Goal: Information Seeking & Learning: Learn about a topic

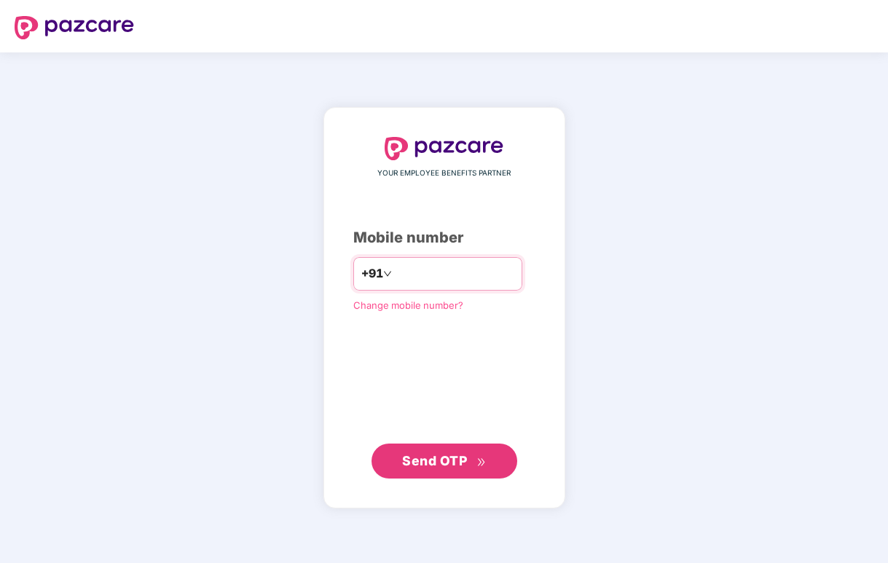
type input "*"
type input "**********"
click at [488, 464] on button "Send OTP" at bounding box center [444, 461] width 146 height 35
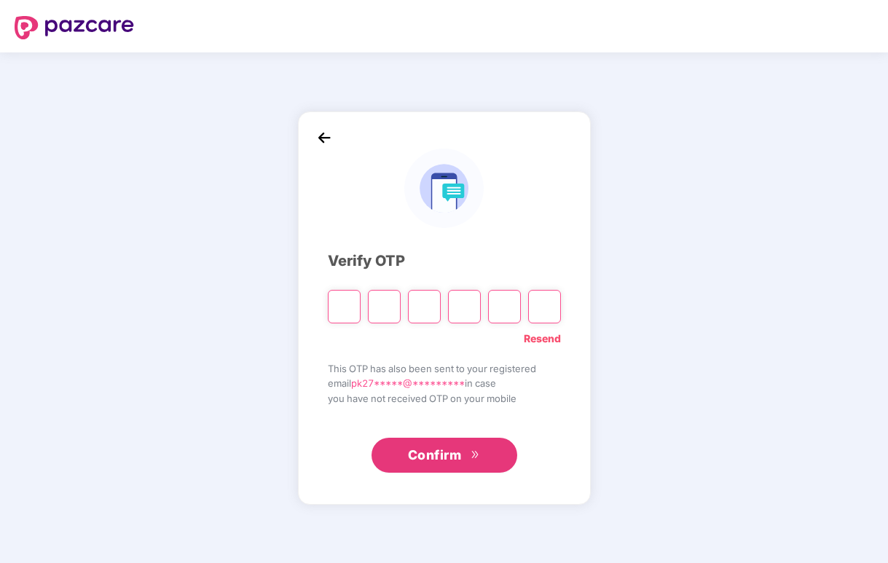
type input "*"
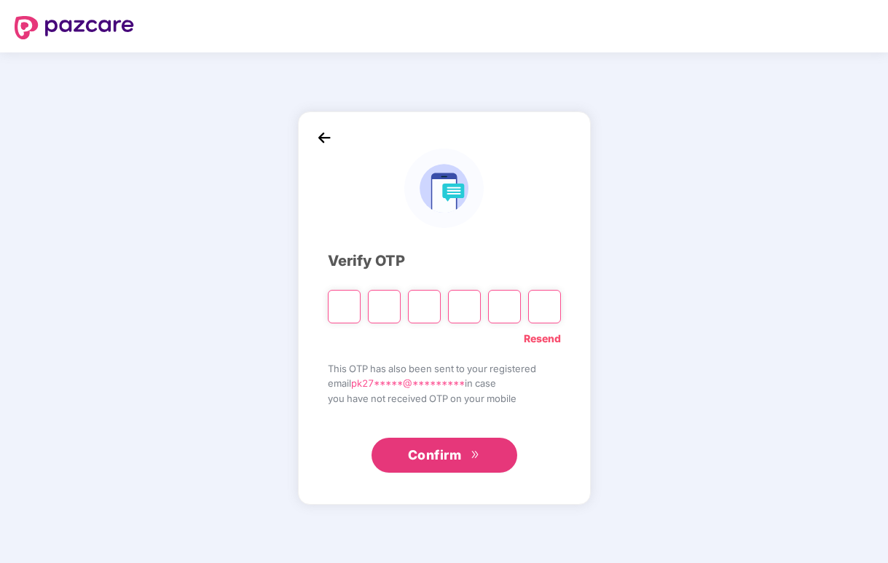
type input "*"
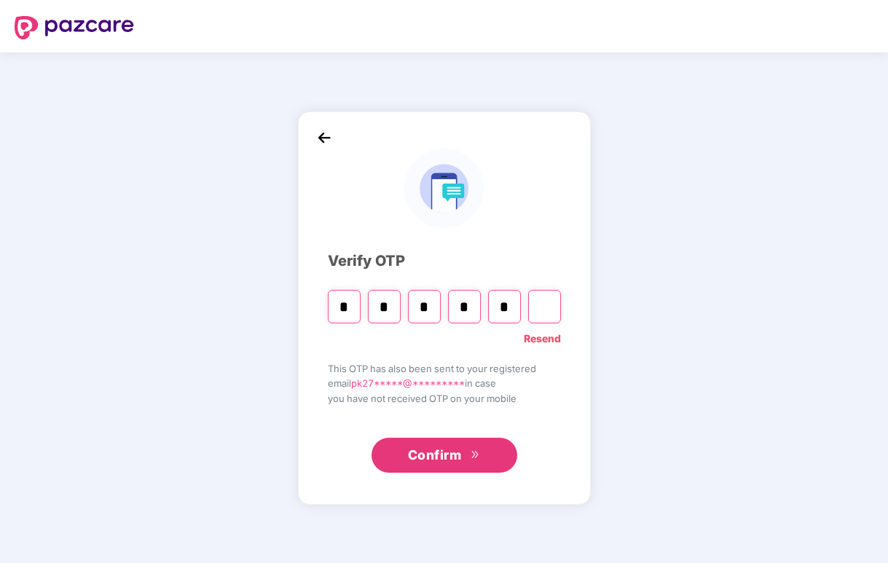
type input "*"
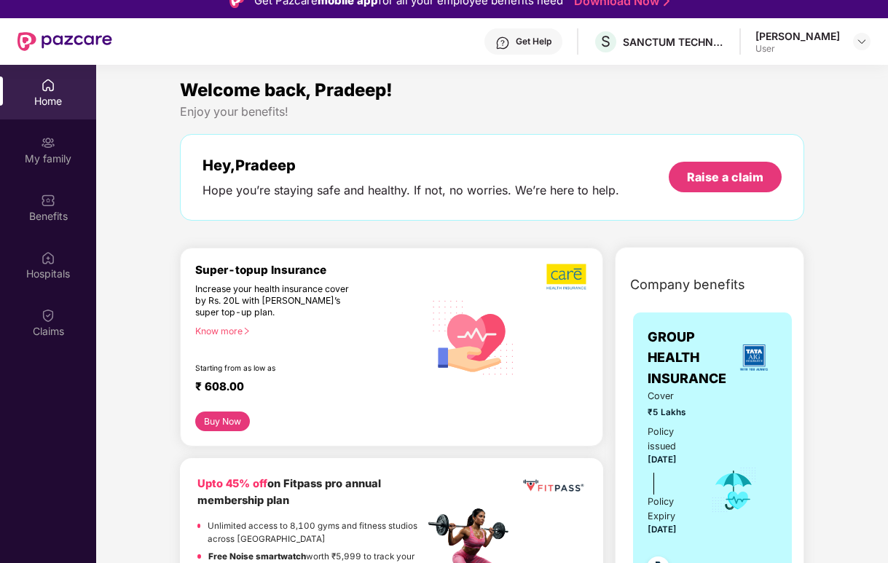
scroll to position [82, 0]
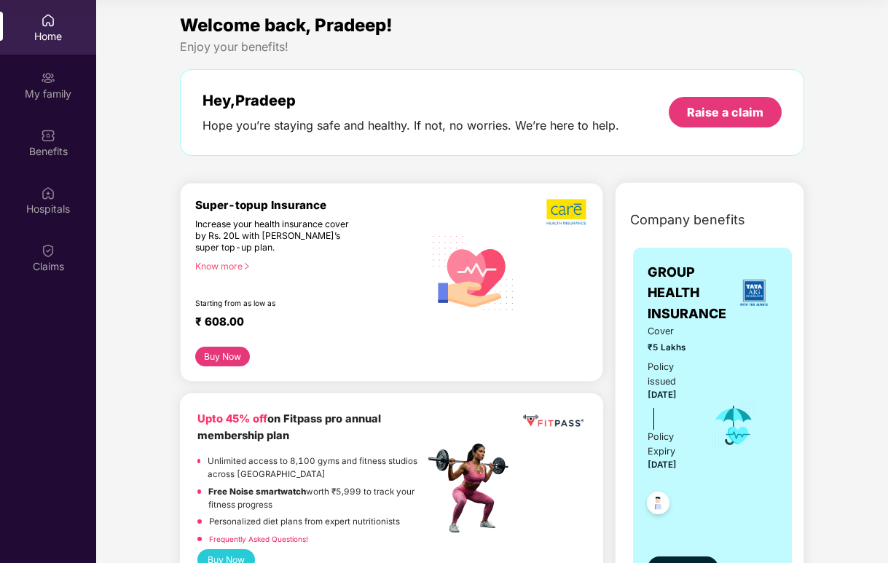
click at [731, 332] on div "Cover ₹5 Lakhs Policy issued 22 Apr 2025 Policy Expiry 21 Apr 2026" at bounding box center [713, 425] width 130 height 203
click at [656, 286] on span "GROUP HEALTH INSURANCE" at bounding box center [689, 293] width 83 height 62
click at [658, 504] on img at bounding box center [658, 505] width 36 height 36
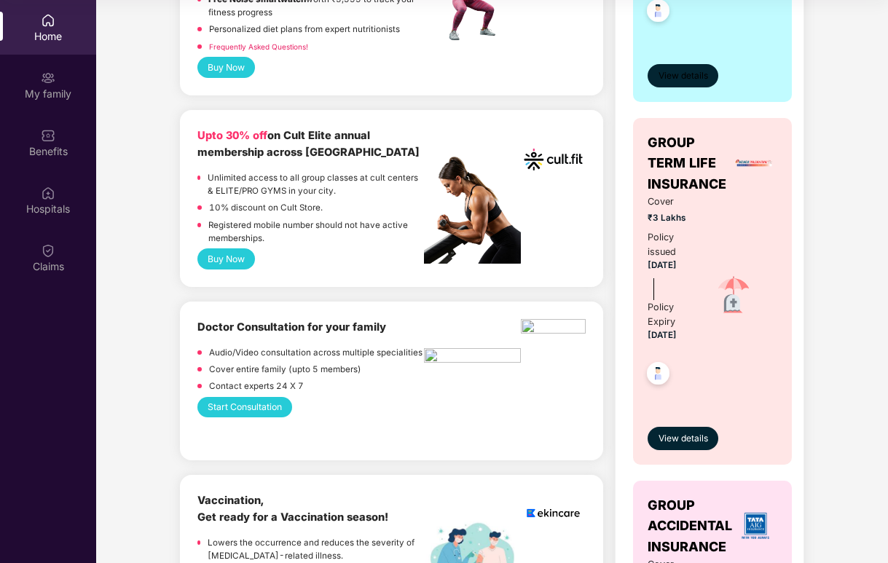
click at [673, 82] on span "View details" at bounding box center [683, 76] width 50 height 14
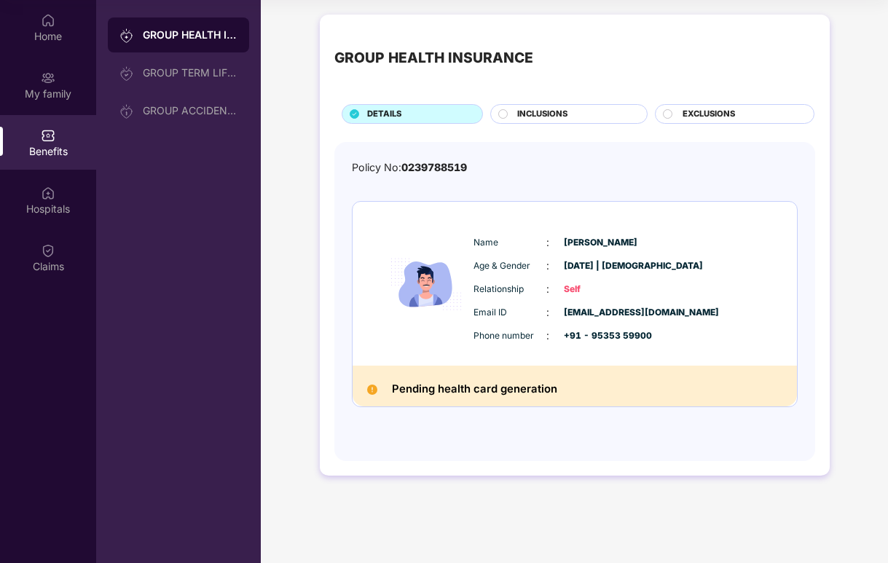
click at [540, 117] on span "INCLUSIONS" at bounding box center [542, 114] width 50 height 13
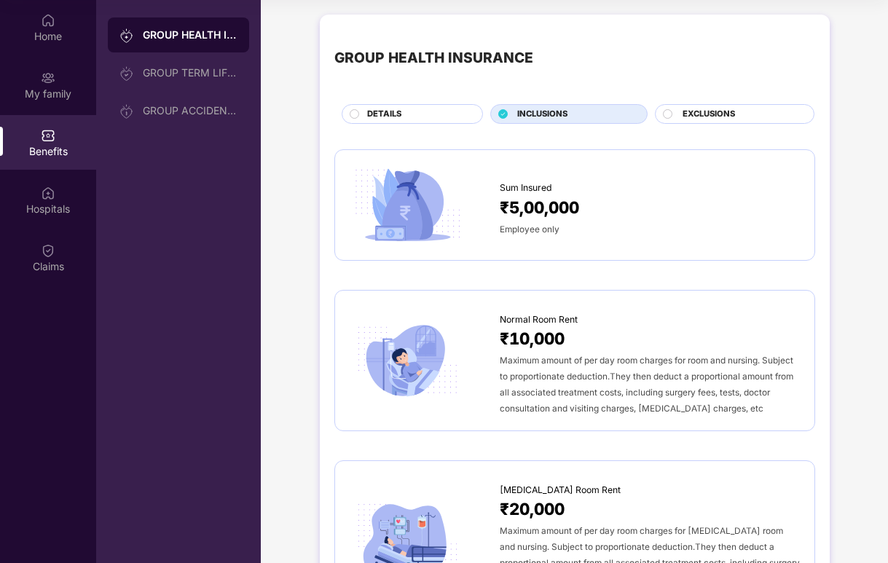
click at [750, 117] on div "EXCLUSIONS" at bounding box center [741, 115] width 132 height 15
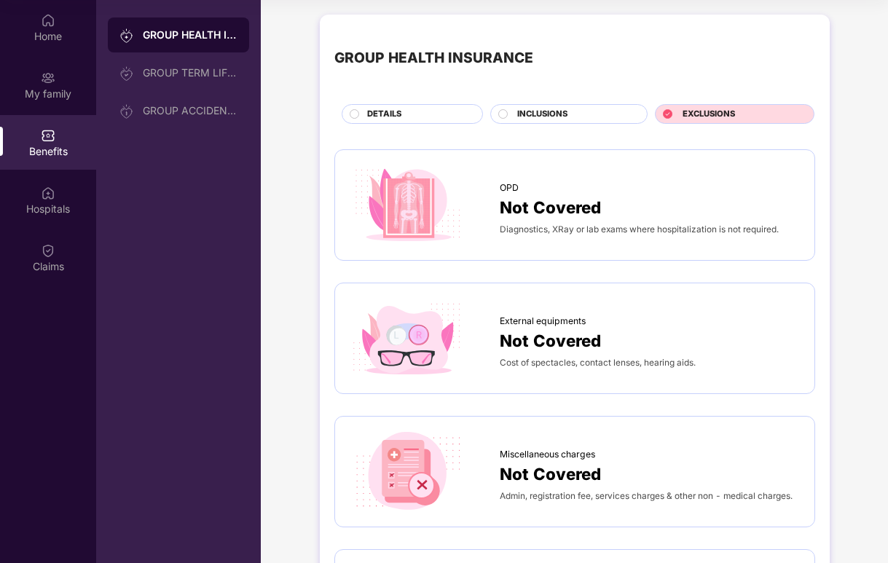
click at [557, 106] on div "INCLUSIONS" at bounding box center [568, 114] width 157 height 20
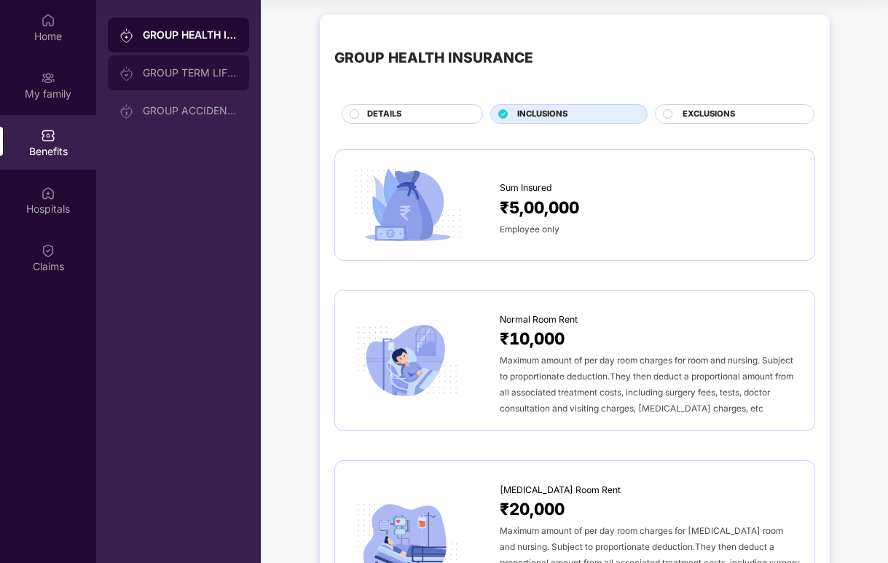
click at [188, 65] on div "GROUP TERM LIFE INSURANCE" at bounding box center [178, 72] width 141 height 35
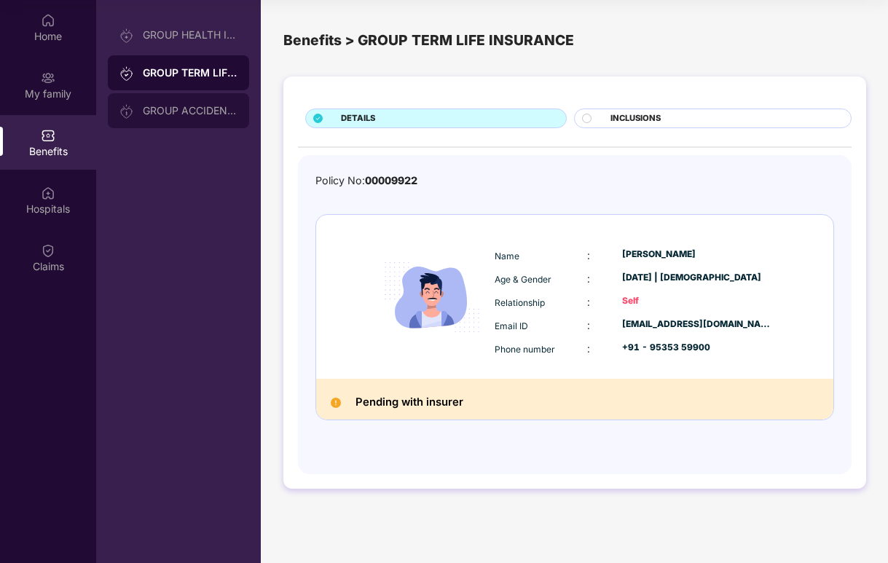
click at [194, 111] on div "GROUP ACCIDENTAL INSURANCE" at bounding box center [190, 111] width 95 height 12
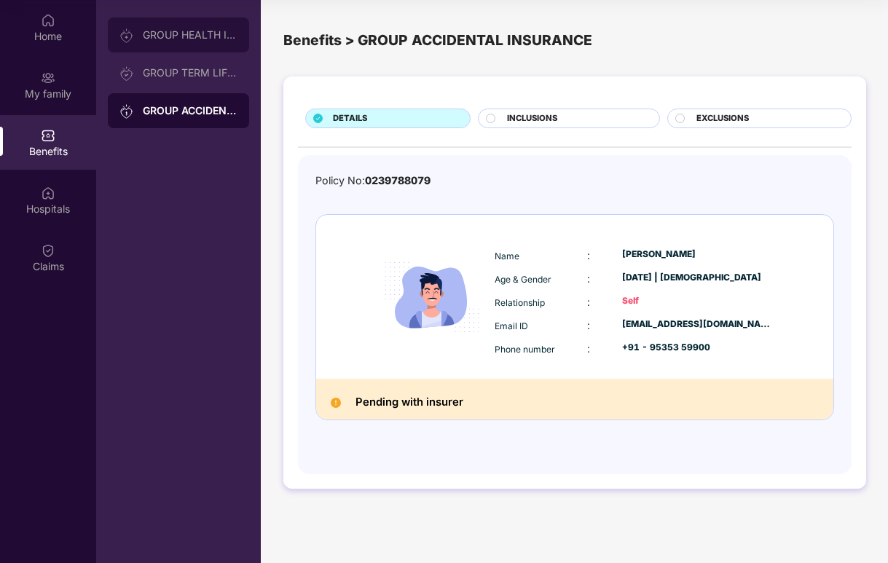
click at [179, 39] on div "GROUP HEALTH INSURANCE" at bounding box center [190, 35] width 95 height 12
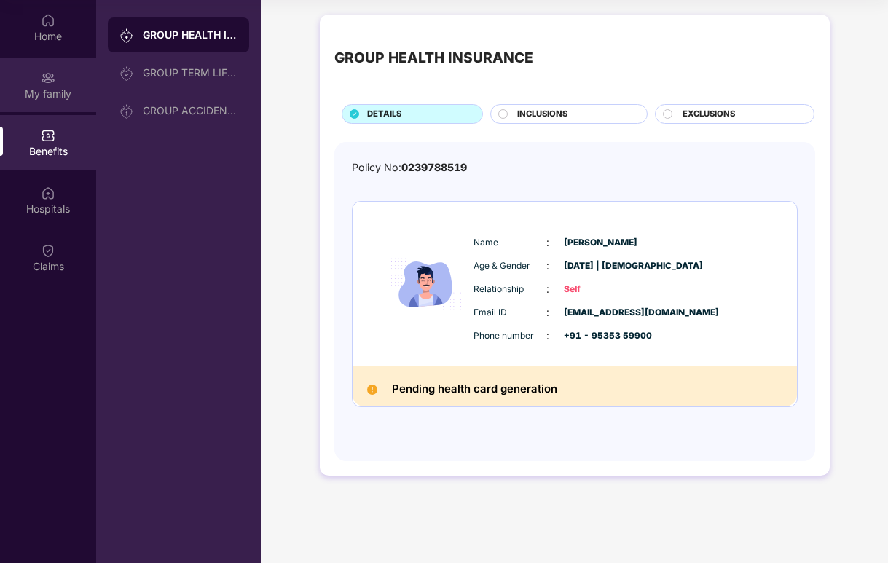
click at [51, 82] on img at bounding box center [48, 78] width 15 height 15
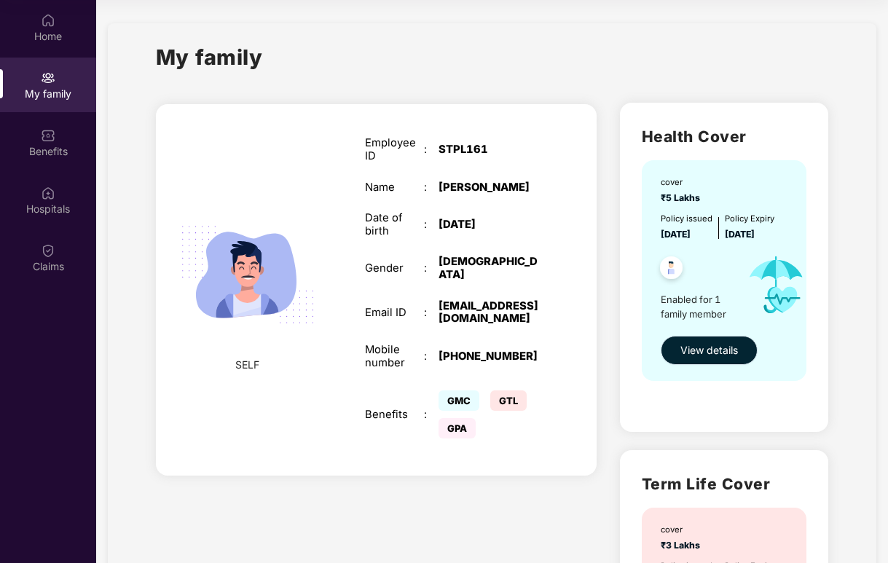
click at [718, 355] on span "View details" at bounding box center [709, 350] width 58 height 16
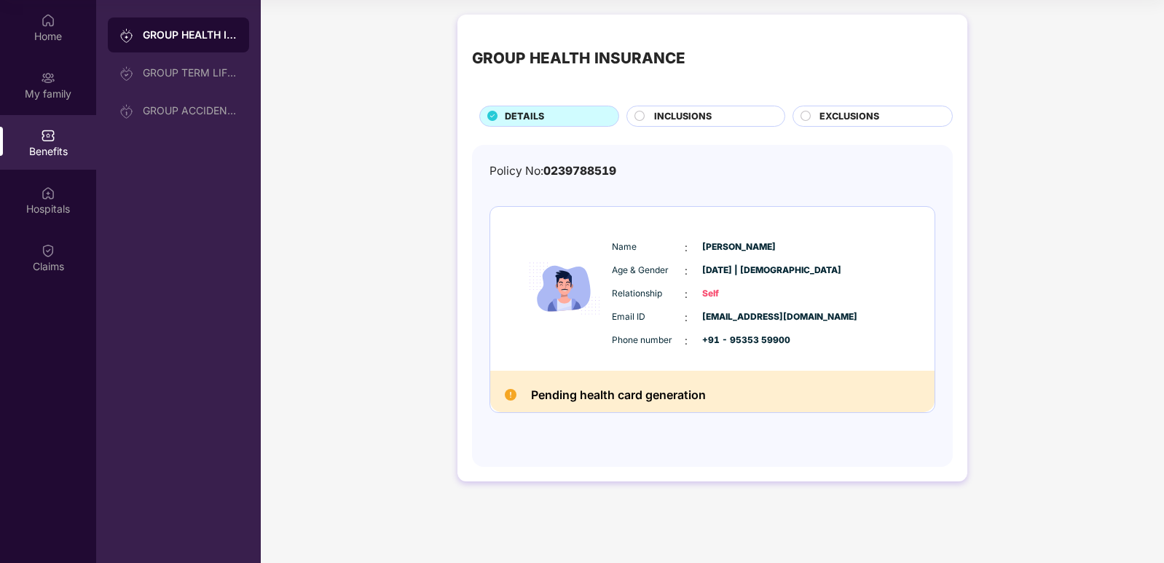
click at [693, 122] on span "INCLUSIONS" at bounding box center [683, 116] width 58 height 15
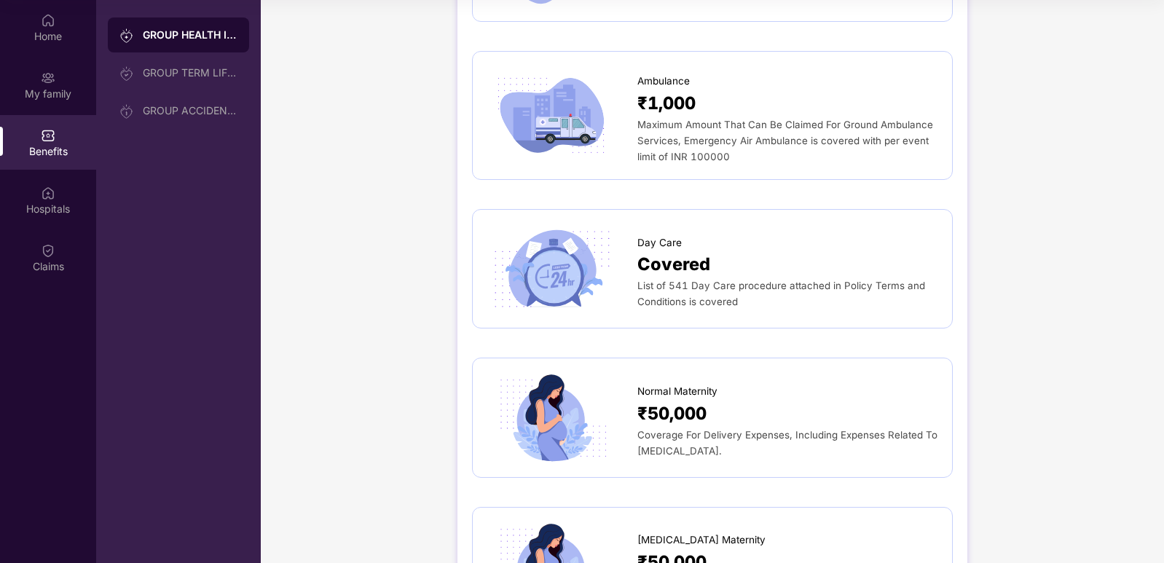
scroll to position [1294, 0]
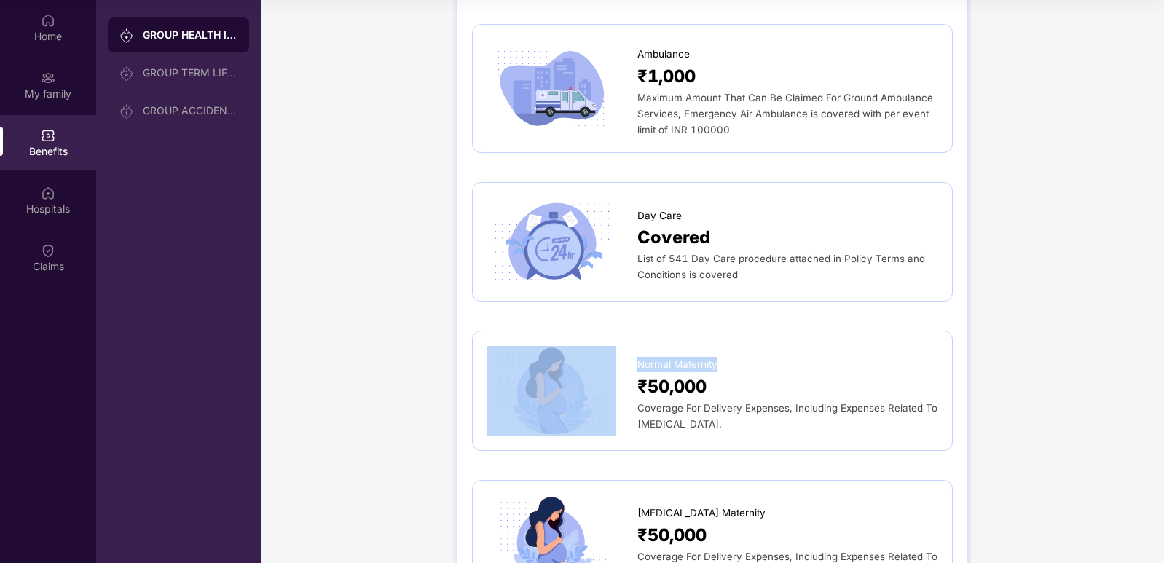
drag, startPoint x: 1162, startPoint y: 294, endPoint x: 1159, endPoint y: 326, distance: 32.2
click at [887, 326] on div "GROUP HEALTH INSURANCE DETAILS INCLUSIONS EXCLUSIONS Sum Insured ₹5,00,000 Empl…" at bounding box center [712, 439] width 903 height 3452
click at [887, 280] on div "GROUP HEALTH INSURANCE DETAILS INCLUSIONS EXCLUSIONS Sum Insured ₹5,00,000 Empl…" at bounding box center [712, 439] width 903 height 3452
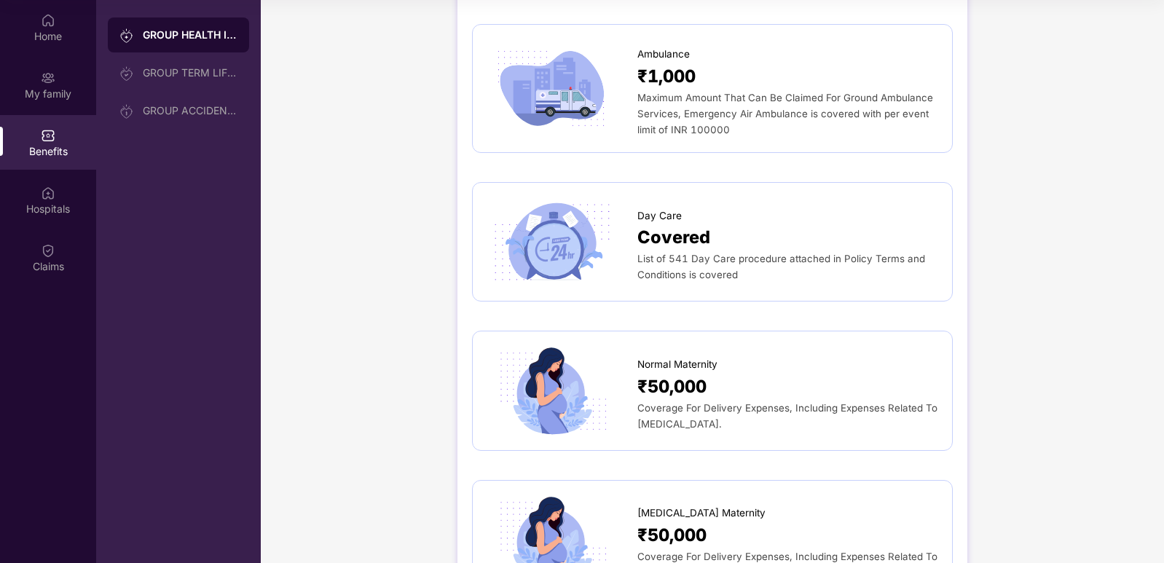
scroll to position [1487, 0]
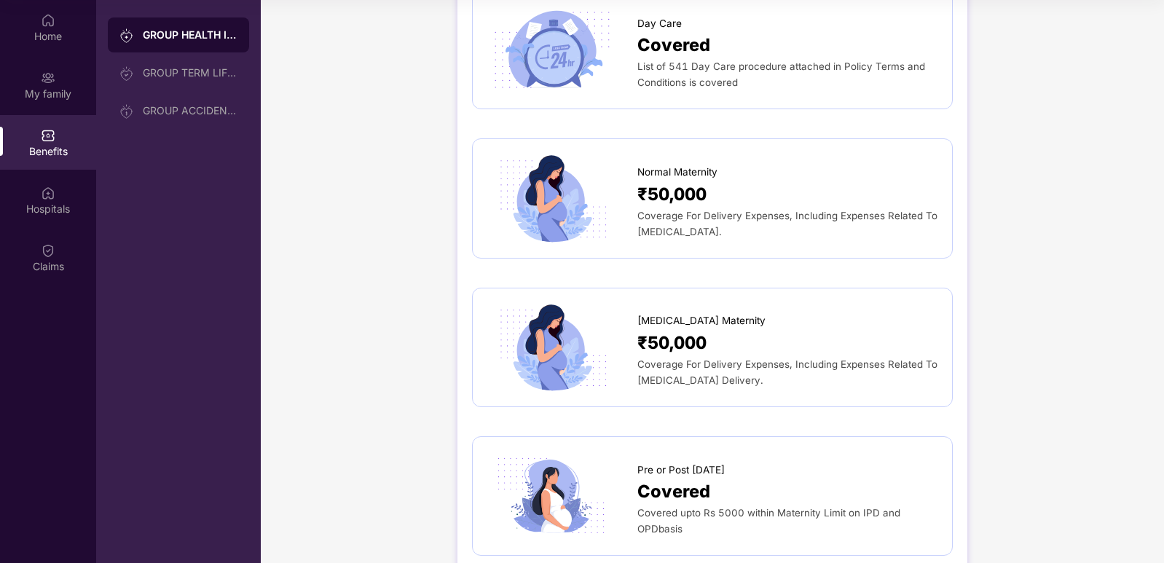
click at [700, 358] on span "Coverage For Delivery Expenses, Including Expenses Related To Cesarean Delivery." at bounding box center [787, 372] width 300 height 28
click at [682, 332] on span "₹50,000" at bounding box center [671, 342] width 69 height 27
click at [664, 313] on span "Cesarean Maternity" at bounding box center [701, 320] width 128 height 15
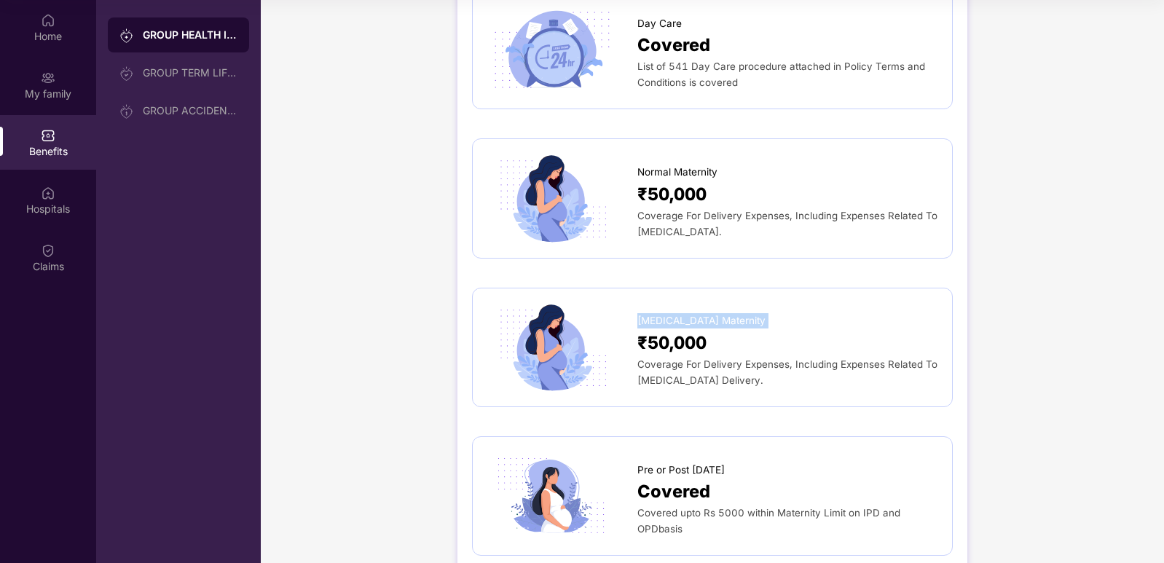
click at [598, 353] on img at bounding box center [551, 347] width 128 height 89
click at [561, 346] on img at bounding box center [551, 347] width 128 height 89
